Goal: Navigation & Orientation: Find specific page/section

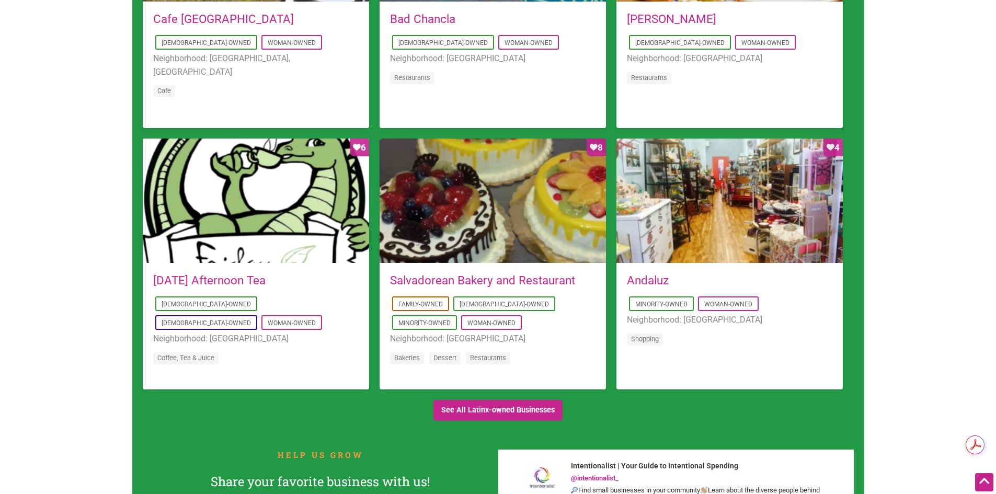
scroll to position [941, 0]
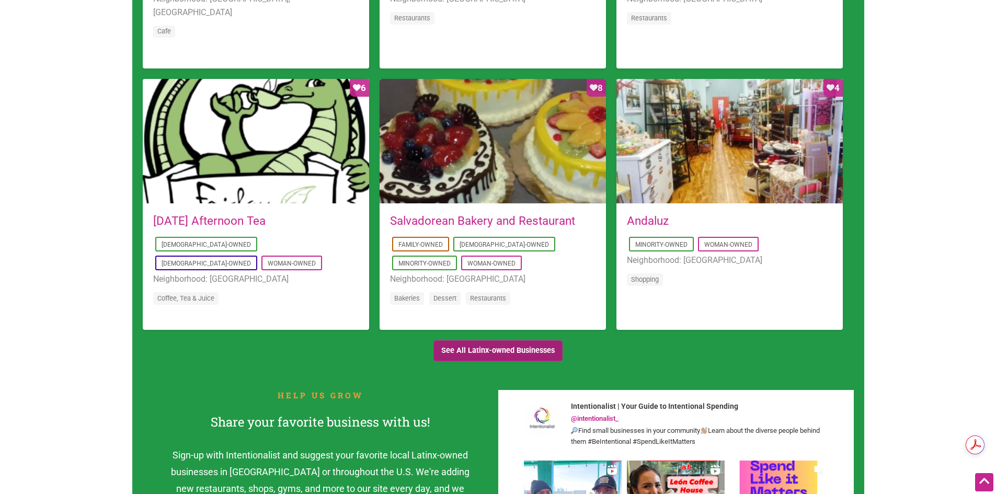
click at [490, 348] on link "See All Latinx-owned Businesses" at bounding box center [498, 350] width 130 height 21
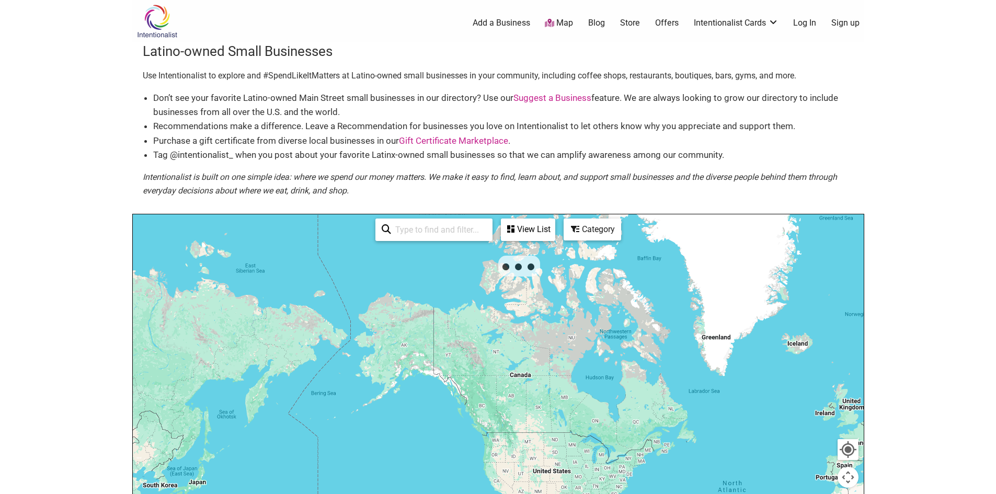
click at [78, 265] on body "× Menu 0 Add a Business Map Blog Store Offers Intentionalist Cards Buy Black Ca…" at bounding box center [498, 247] width 996 height 494
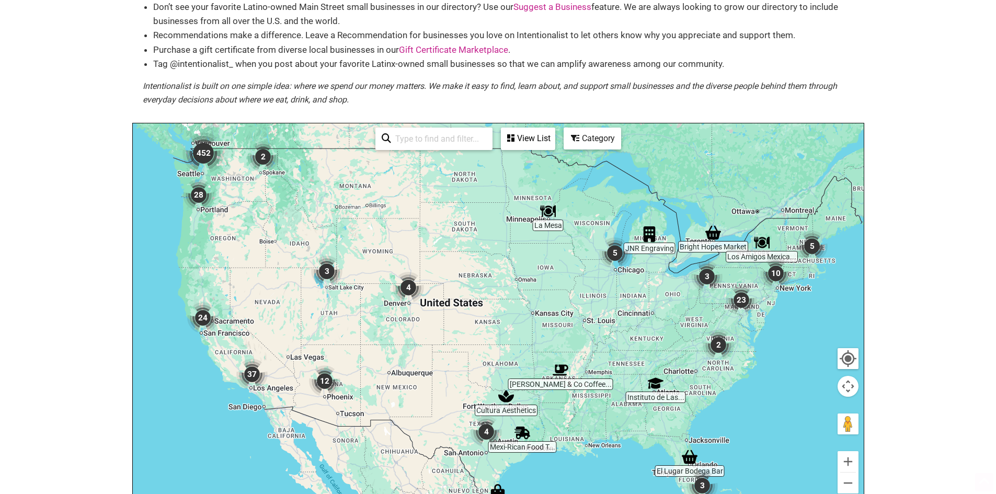
scroll to position [105, 0]
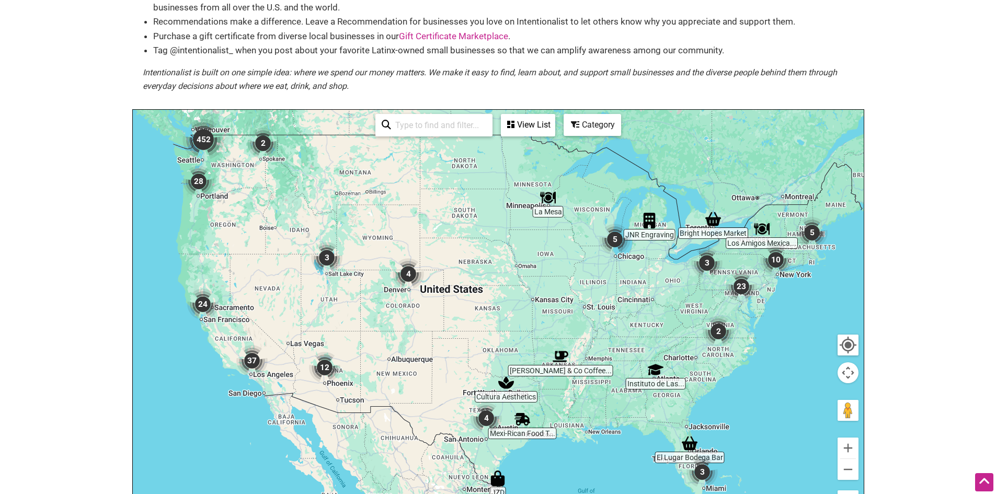
click at [207, 133] on img "452" at bounding box center [203, 140] width 50 height 50
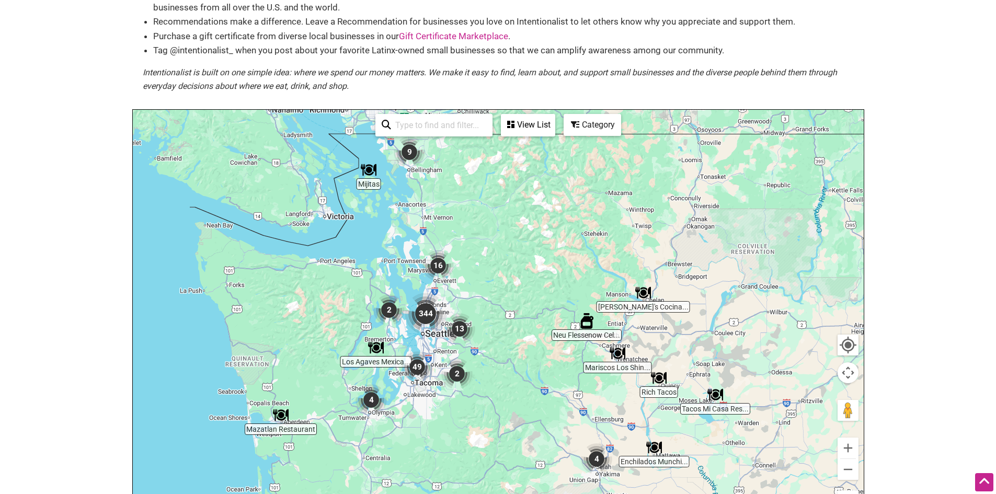
click at [429, 317] on img "344" at bounding box center [426, 314] width 50 height 50
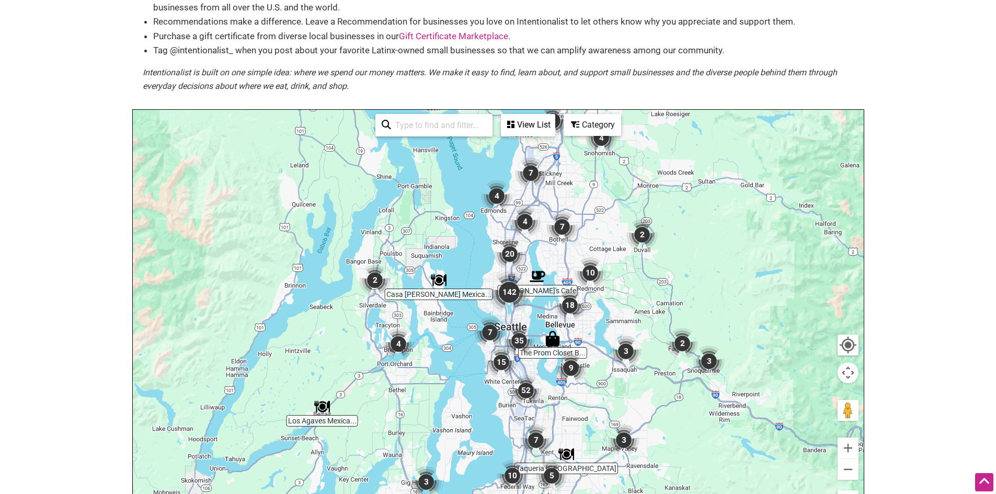
click at [519, 344] on img "35" at bounding box center [519, 341] width 40 height 40
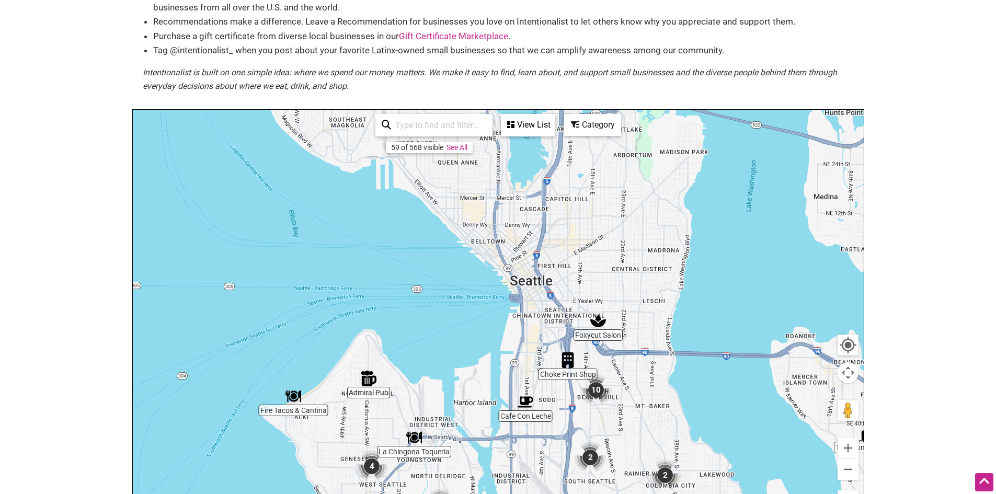
drag, startPoint x: 482, startPoint y: 246, endPoint x: 579, endPoint y: 477, distance: 250.9
click at [579, 477] on img "2" at bounding box center [590, 458] width 40 height 40
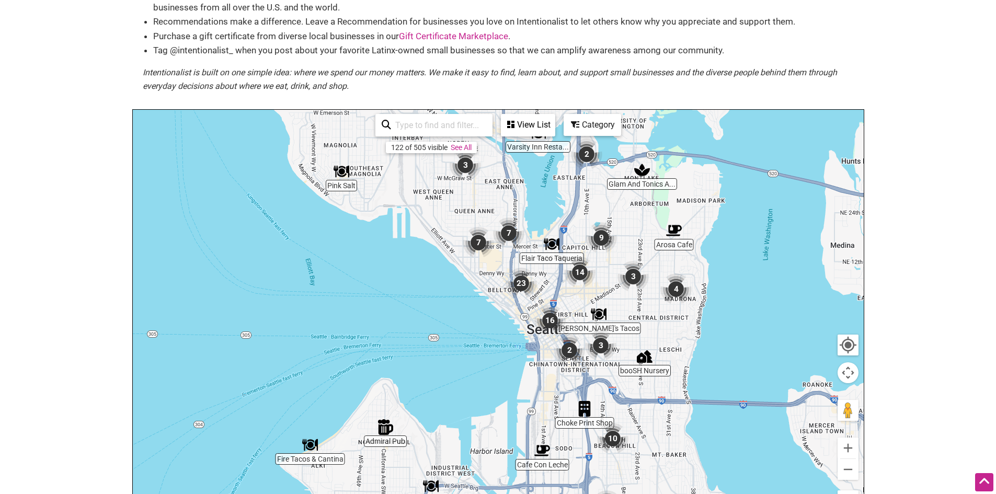
drag, startPoint x: 521, startPoint y: 376, endPoint x: 528, endPoint y: 395, distance: 20.2
click at [528, 395] on div "To navigate, press the arrow keys." at bounding box center [498, 313] width 731 height 407
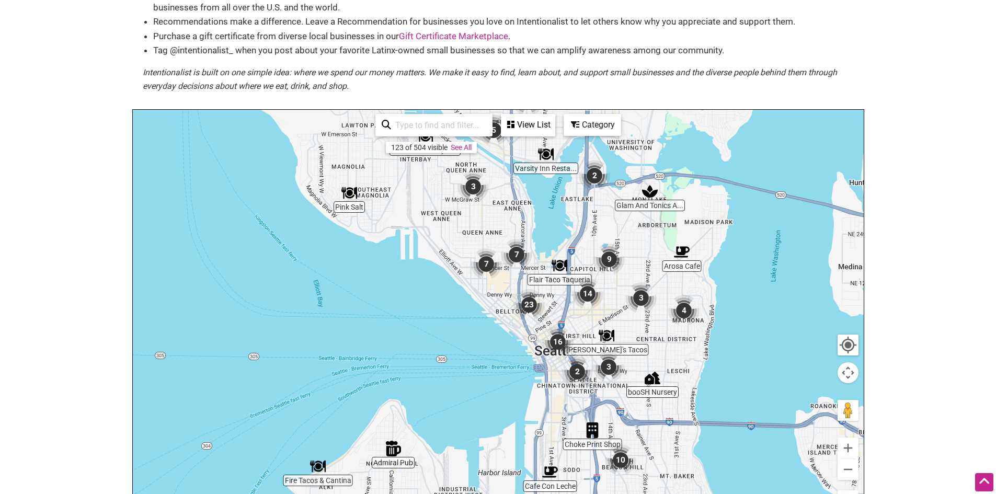
click at [531, 305] on img "23" at bounding box center [529, 305] width 40 height 40
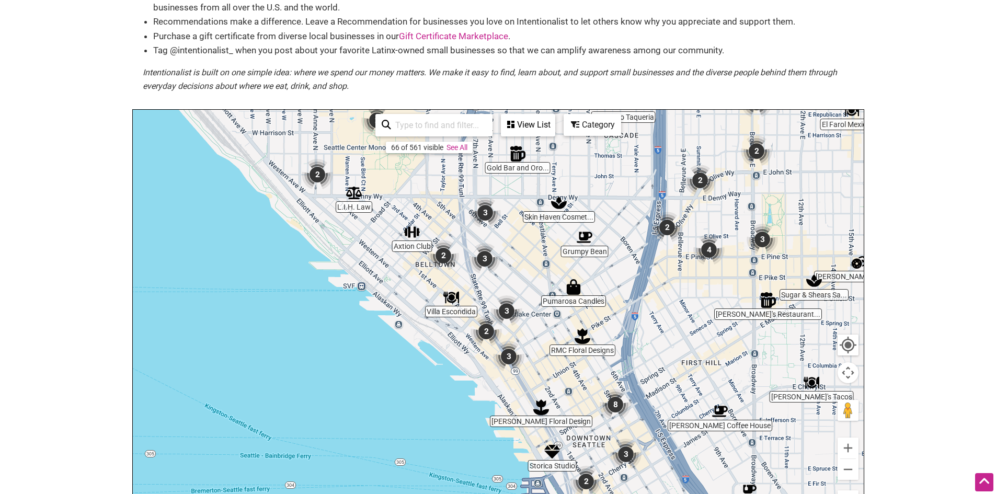
click at [486, 328] on img "2" at bounding box center [486, 332] width 40 height 40
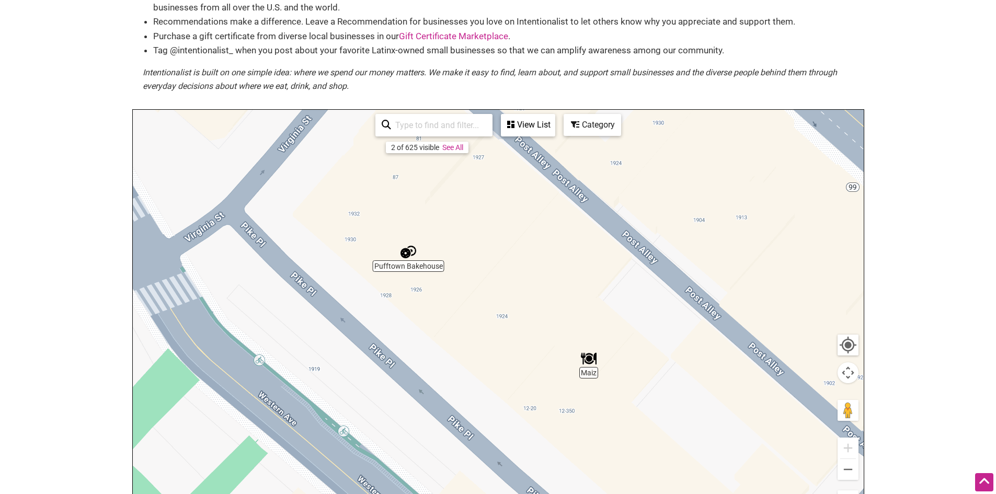
click at [585, 357] on img "Maiz" at bounding box center [589, 359] width 24 height 24
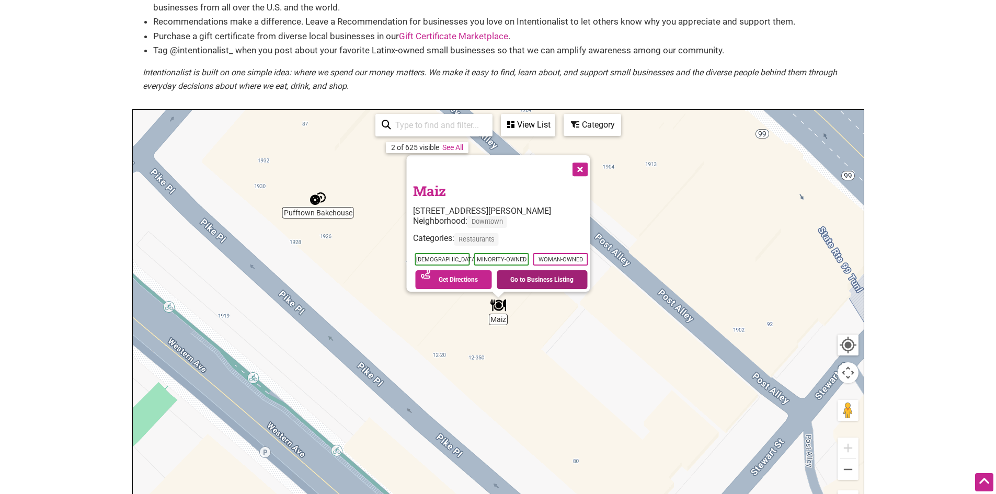
click at [546, 276] on link "Go to Business Listing" at bounding box center [542, 279] width 91 height 19
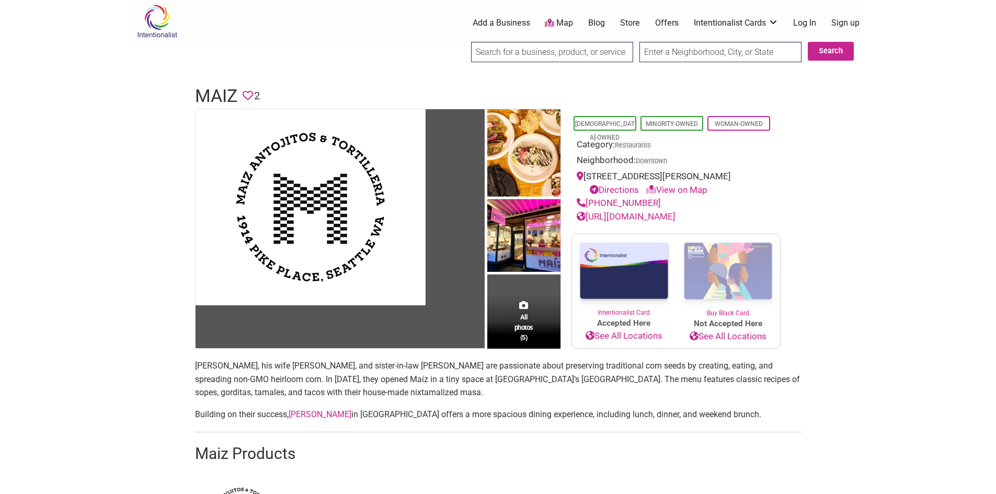
click at [888, 210] on body "× Menu 0 Add a Business Map Blog Store Offers Intentionalist Cards Buy Black Ca…" at bounding box center [498, 247] width 996 height 494
click at [0, 218] on body "× Menu 0 Add a Business Map Blog Store Offers Intentionalist Cards Buy Black Ca…" at bounding box center [498, 247] width 996 height 494
click at [884, 125] on body "× Menu 0 Add a Business Map Blog Store Offers Intentionalist Cards Buy Black Ca…" at bounding box center [498, 247] width 996 height 494
click at [647, 221] on link "https://www.maizseattle.com/" at bounding box center [626, 216] width 99 height 10
